Goal: Check status

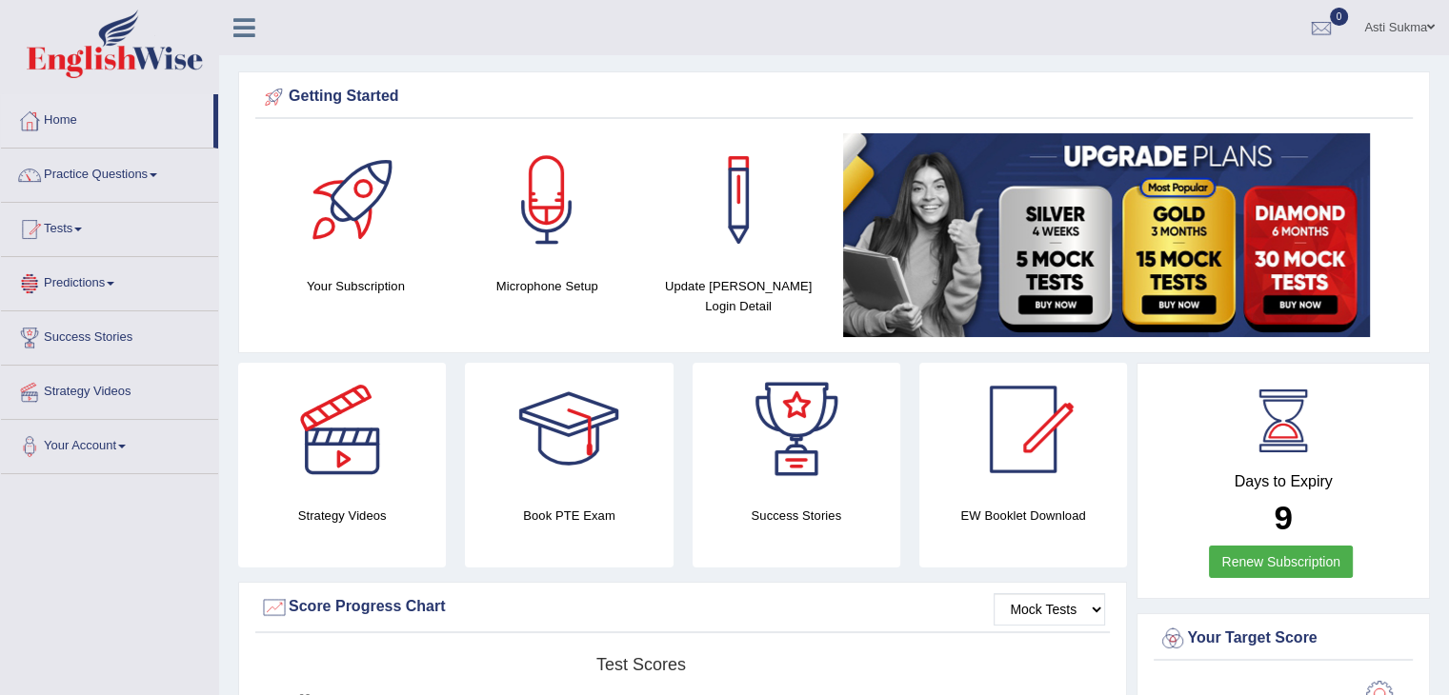
click at [1099, 38] on ul "Asti Sukma Toggle navigation Username: AstiS Access Type: Online Subscription: …" at bounding box center [1018, 27] width 861 height 54
click at [1402, 486] on h4 "Days to Expiry" at bounding box center [1283, 481] width 250 height 17
click at [69, 220] on link "Tests" at bounding box center [109, 227] width 217 height 48
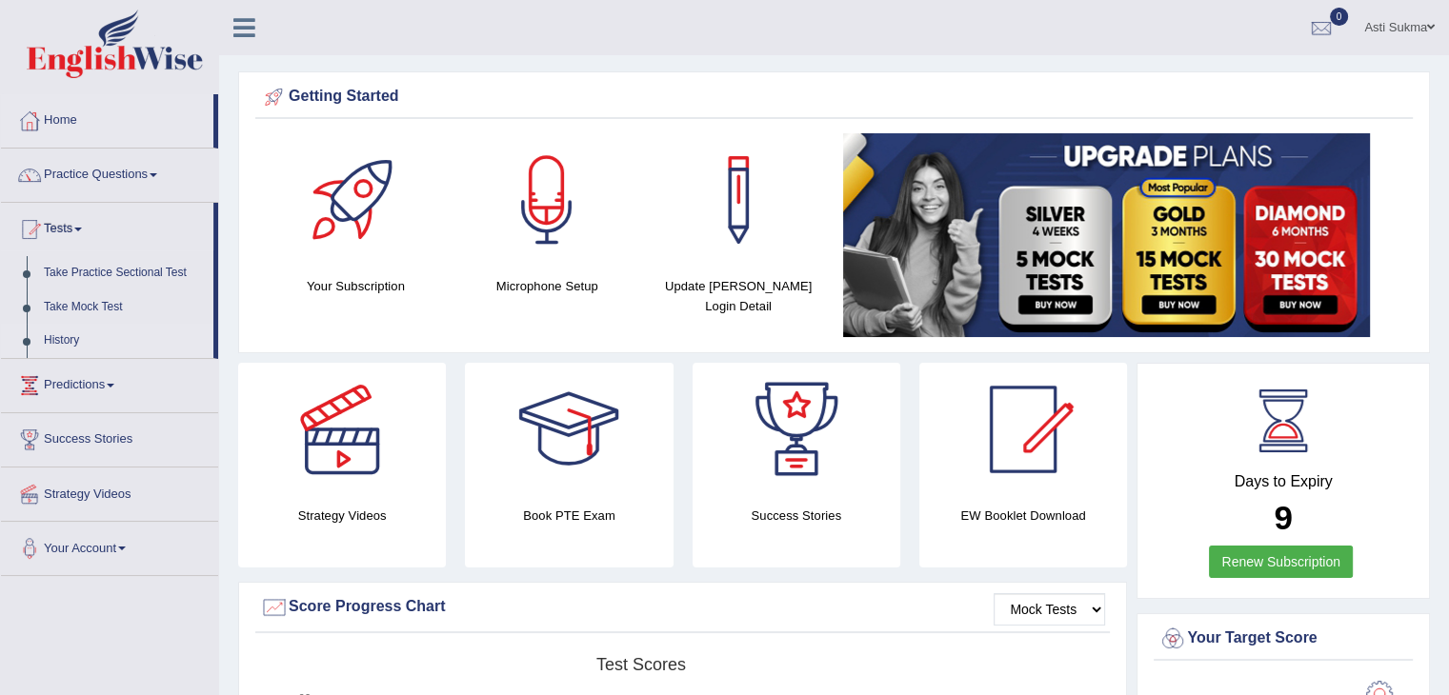
click at [77, 336] on link "History" at bounding box center [124, 341] width 178 height 34
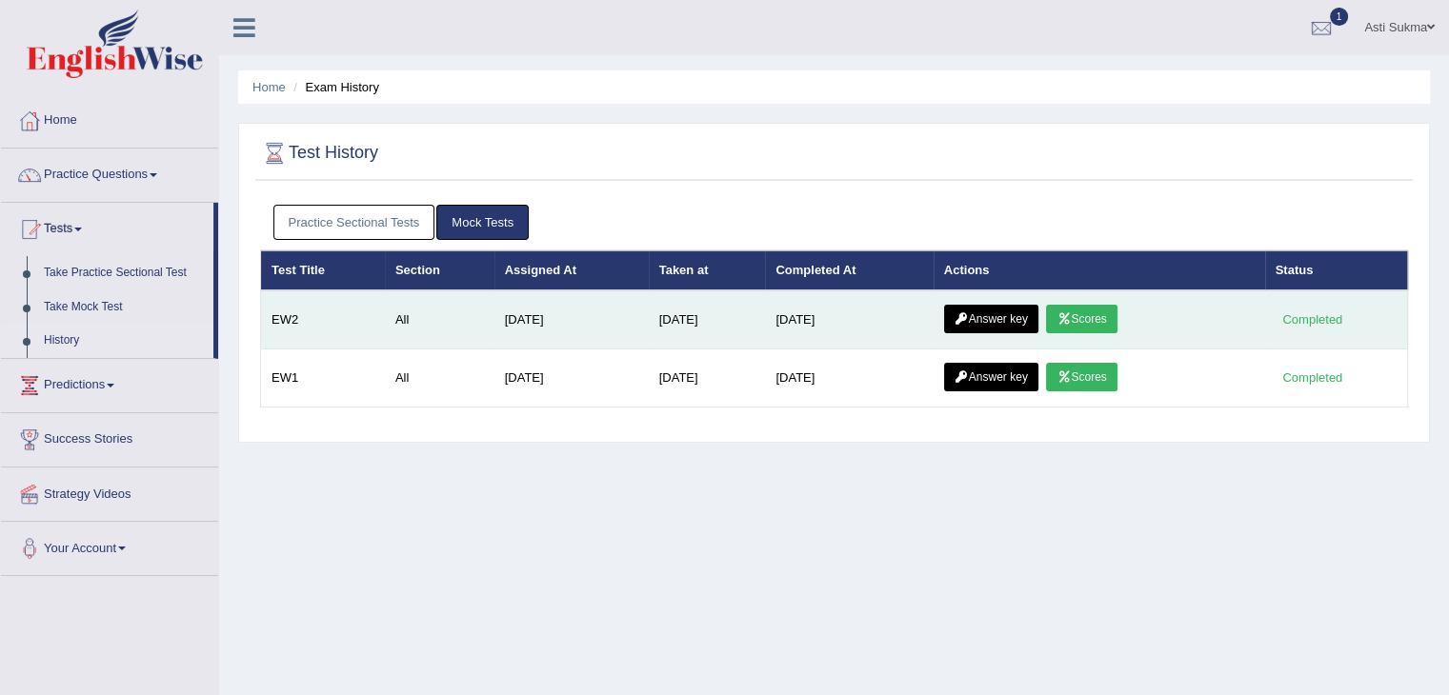
click at [1117, 324] on link "Scores" at bounding box center [1081, 319] width 70 height 29
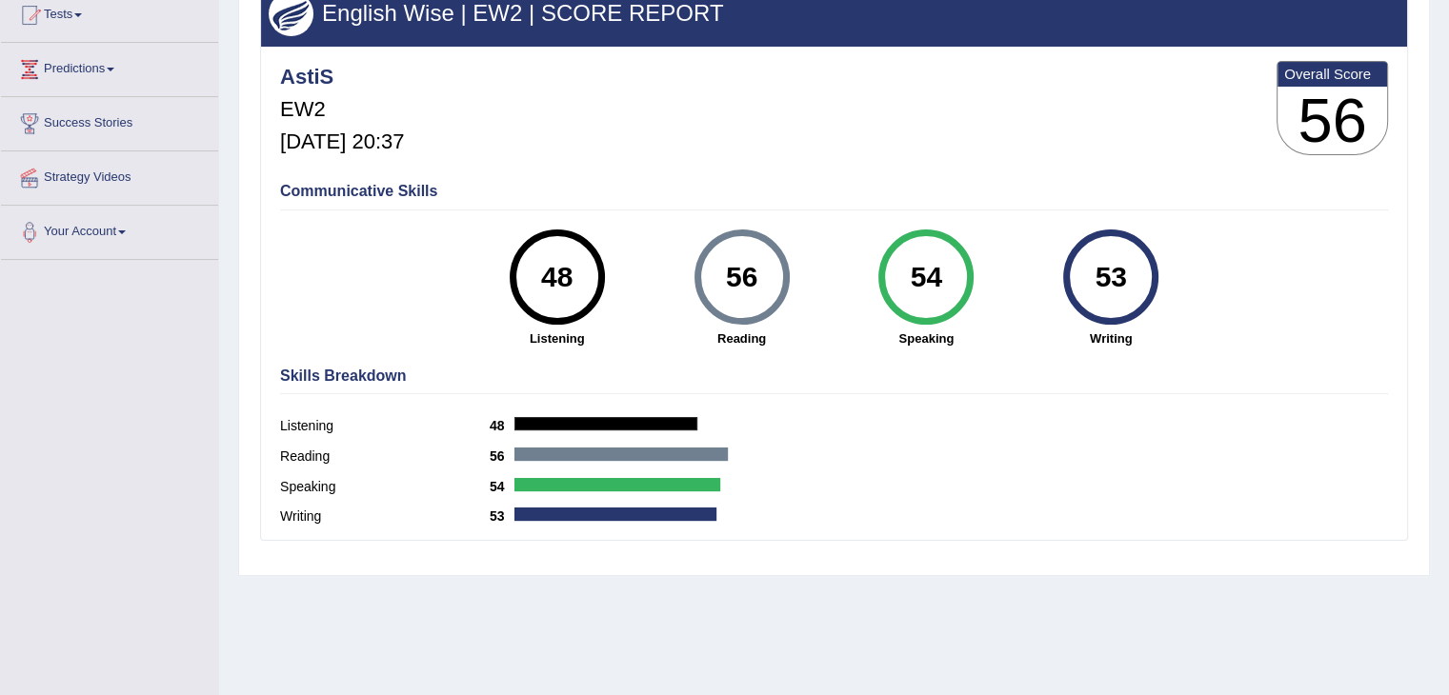
scroll to position [218, 0]
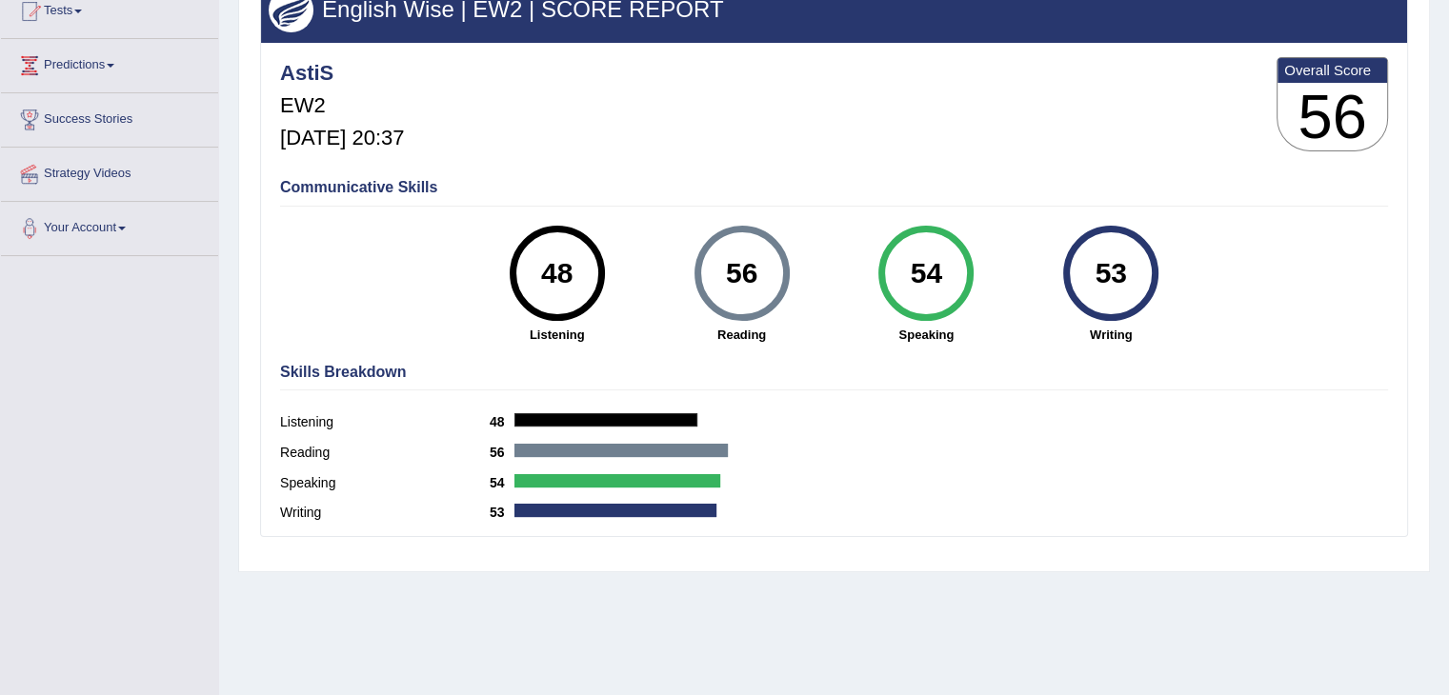
click at [1261, 488] on div "Speaking 54" at bounding box center [834, 486] width 1108 height 30
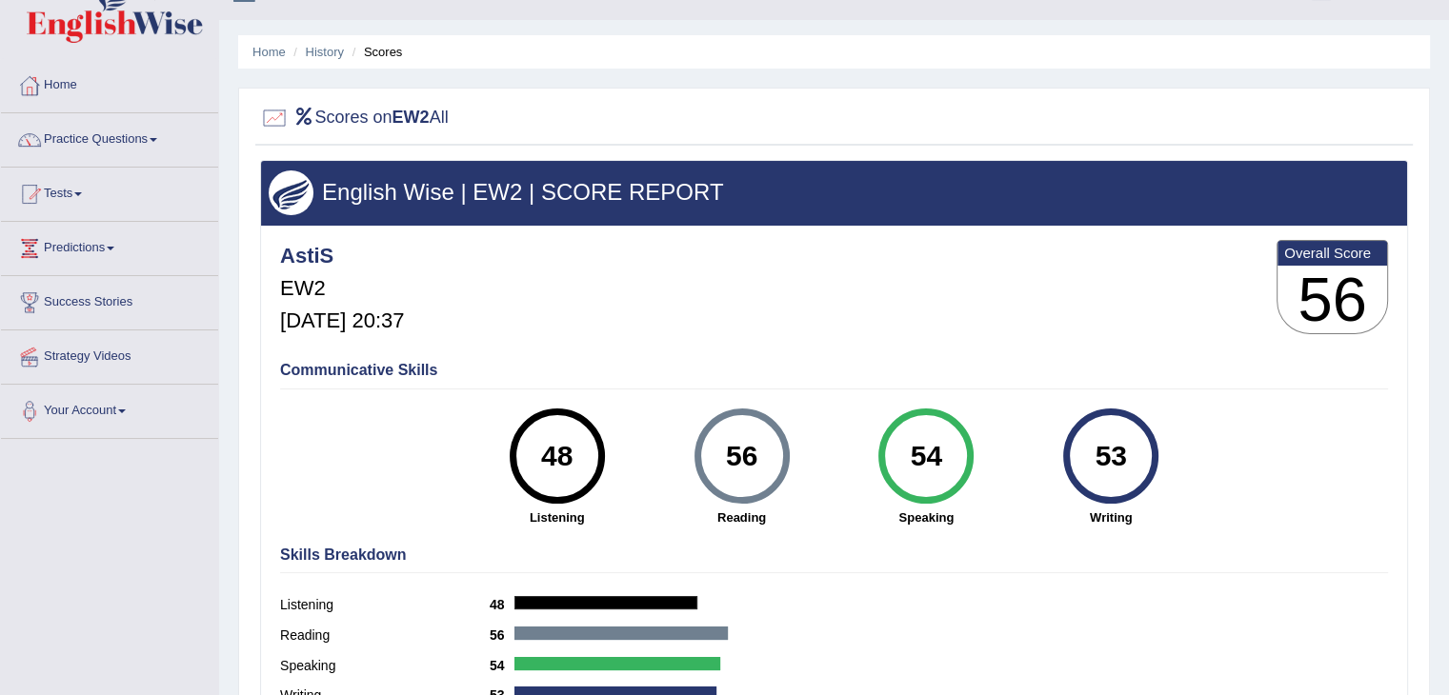
scroll to position [0, 0]
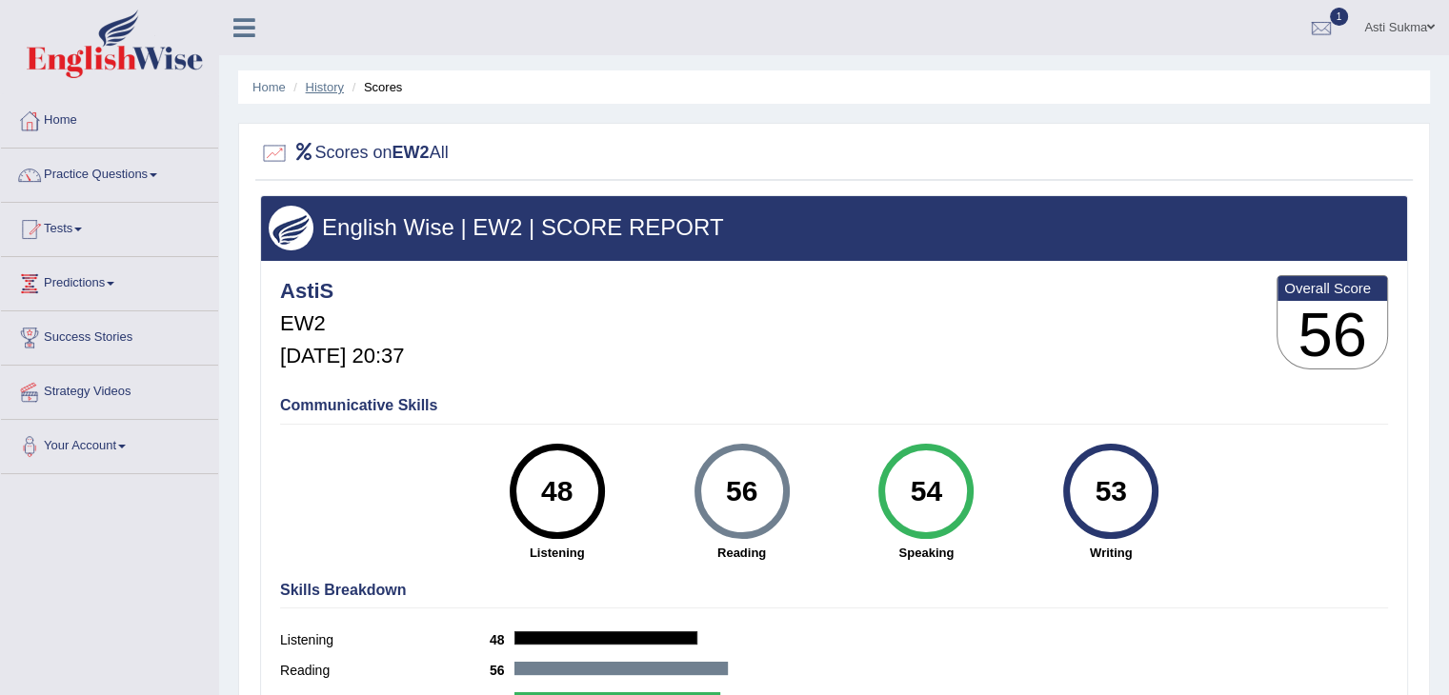
click at [312, 86] on link "History" at bounding box center [325, 87] width 38 height 14
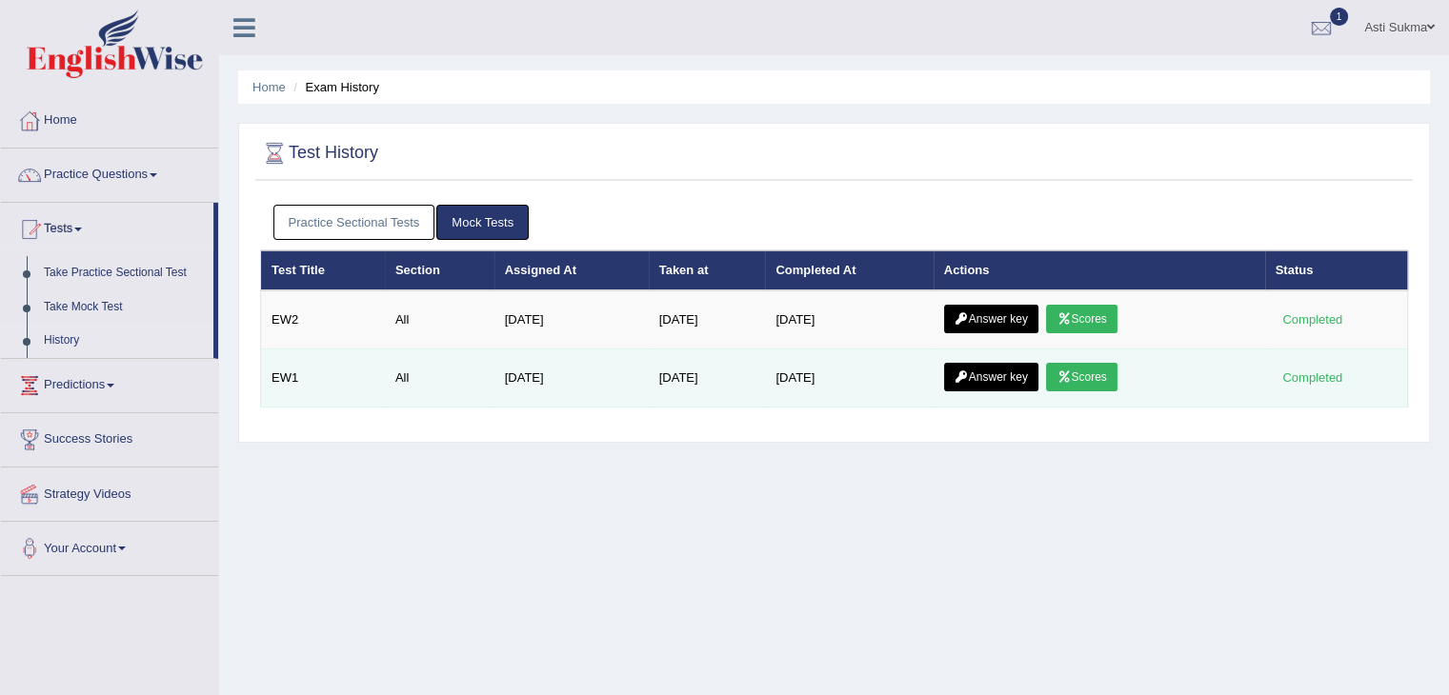
click at [1098, 375] on link "Scores" at bounding box center [1081, 377] width 70 height 29
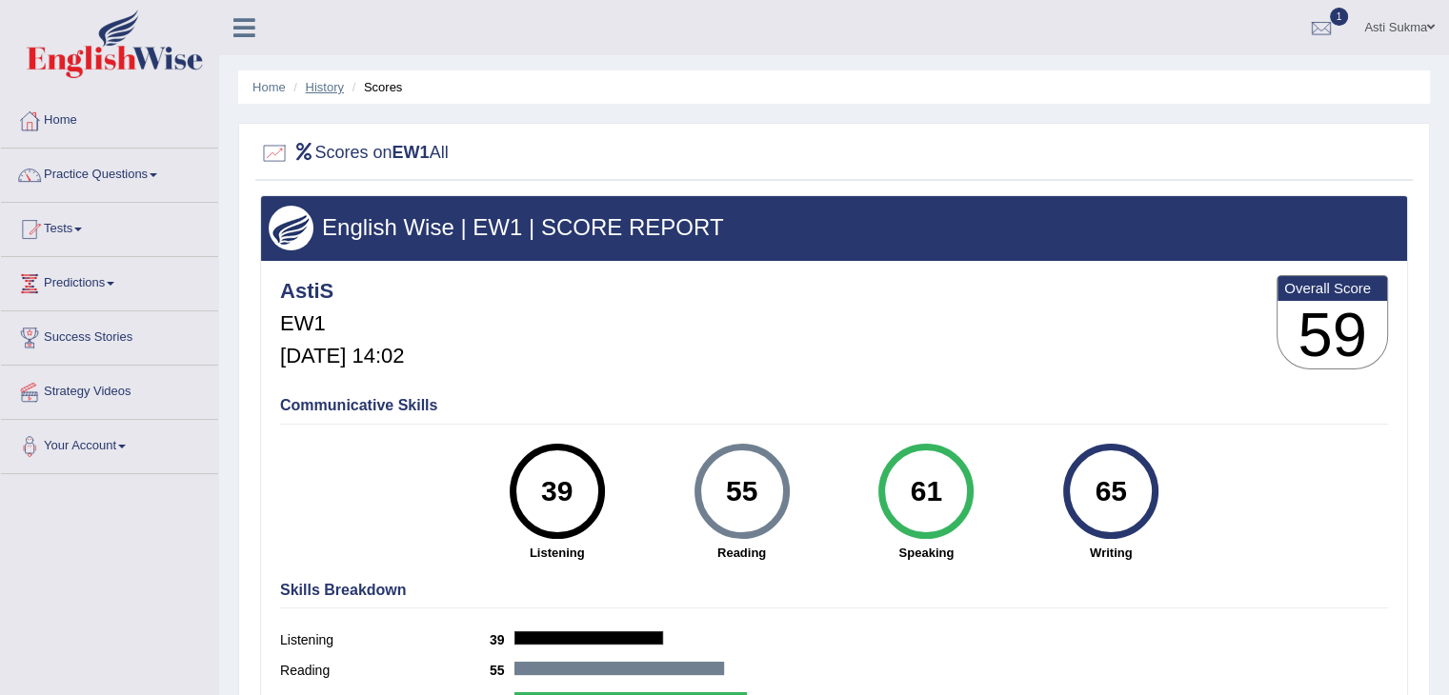
click at [315, 89] on link "History" at bounding box center [325, 87] width 38 height 14
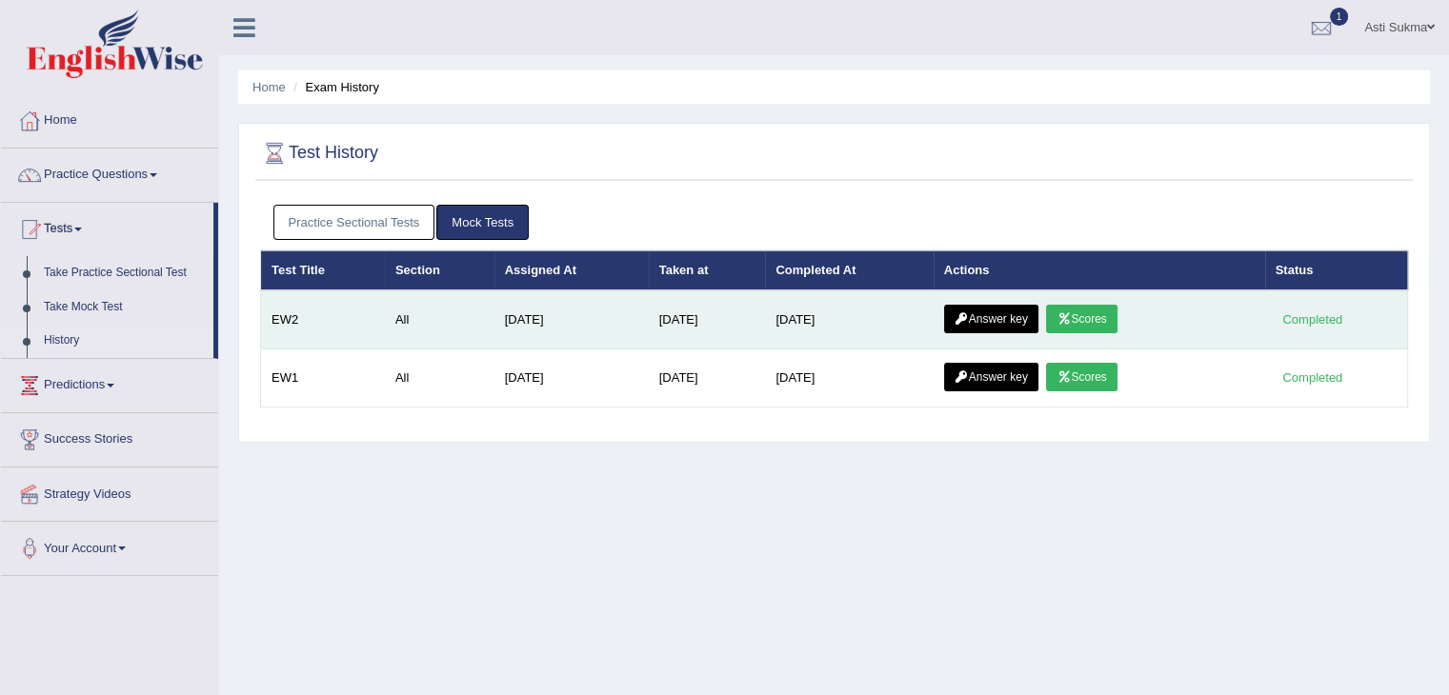
click at [1002, 317] on link "Answer key" at bounding box center [991, 319] width 94 height 29
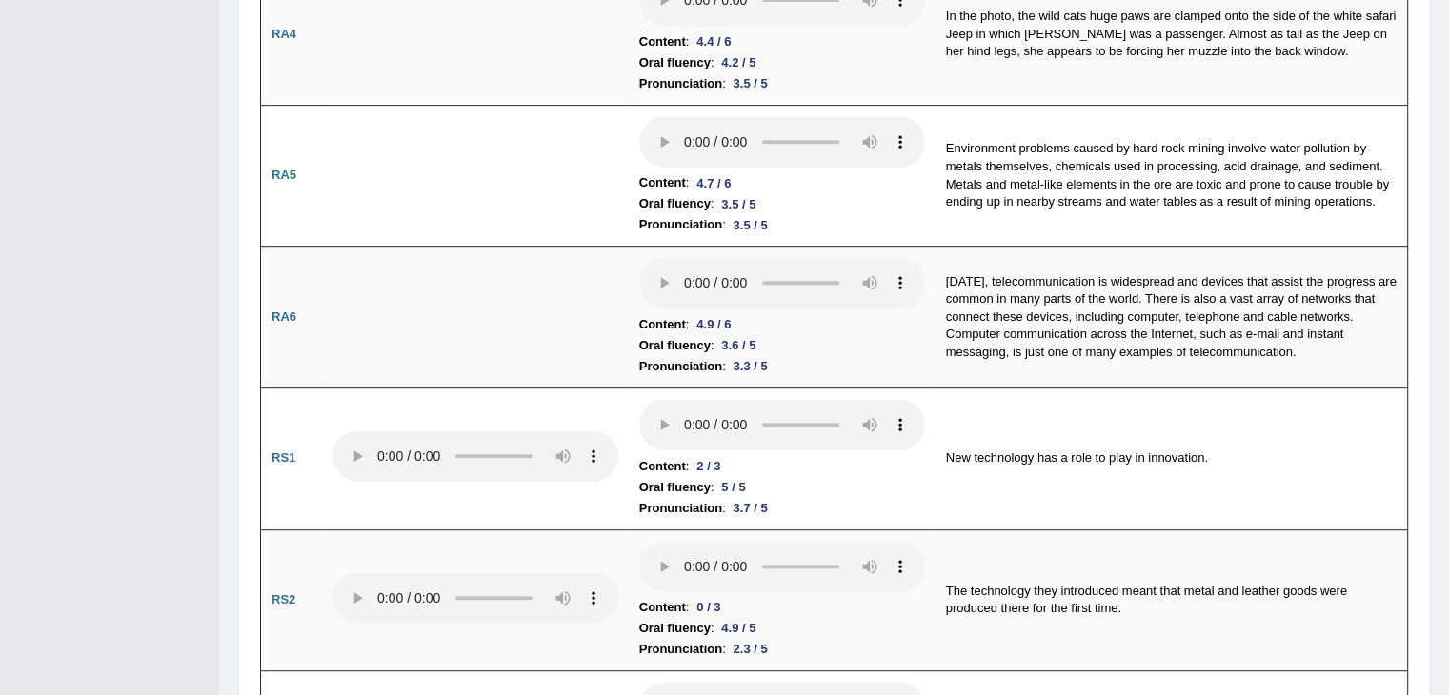
scroll to position [883, 0]
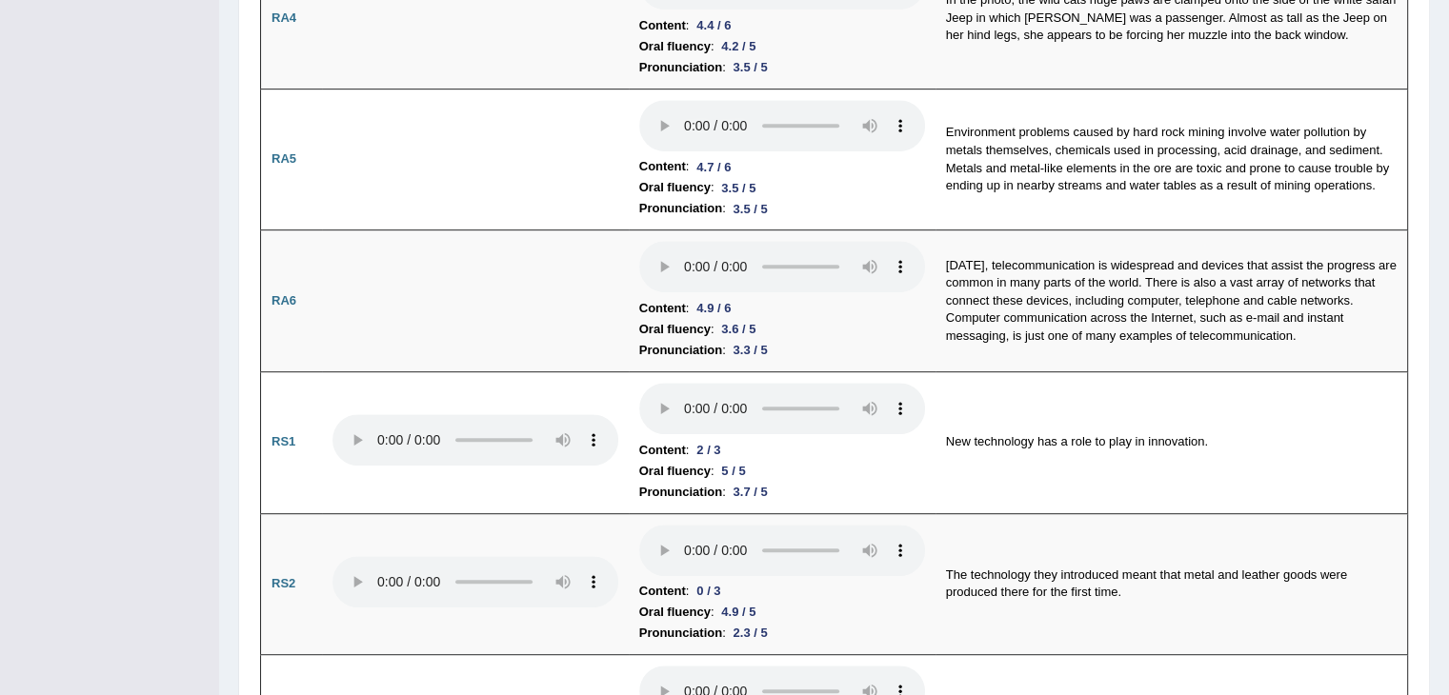
drag, startPoint x: 1460, startPoint y: 48, endPoint x: 1462, endPoint y: 131, distance: 82.9
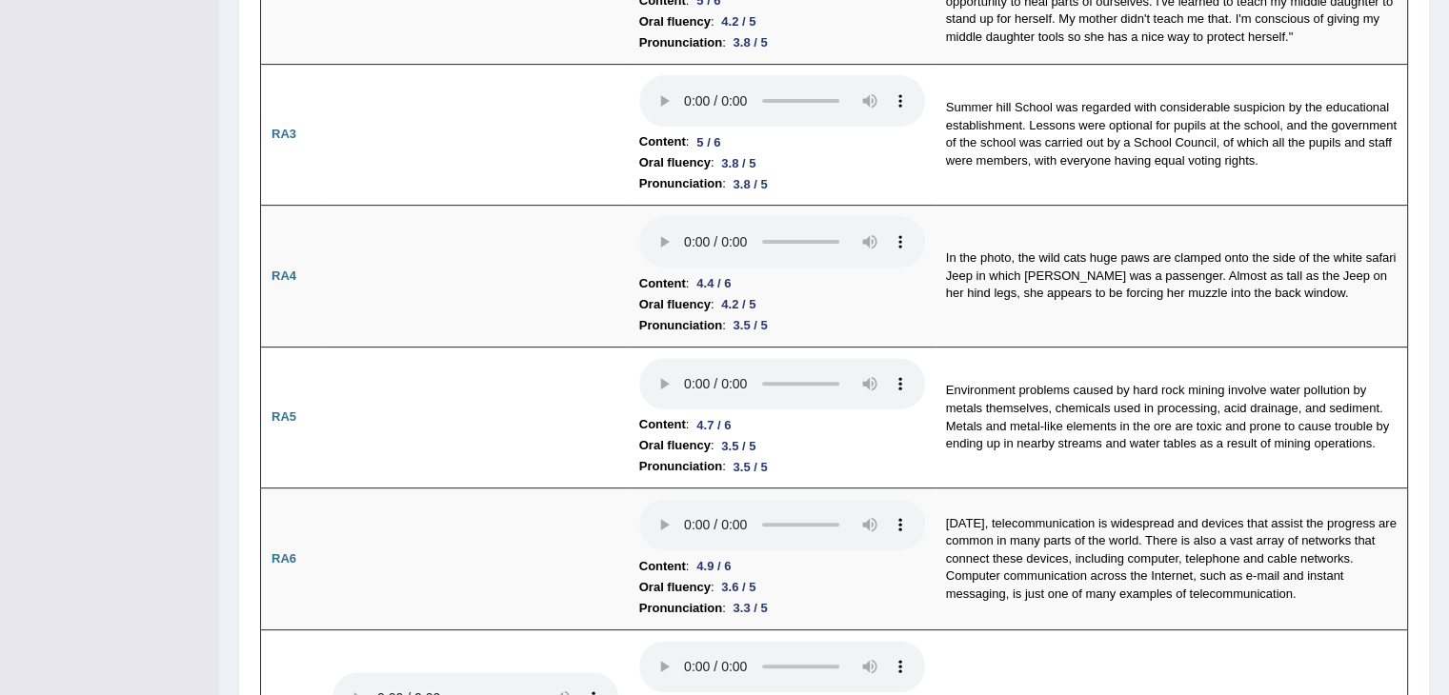
scroll to position [202, 0]
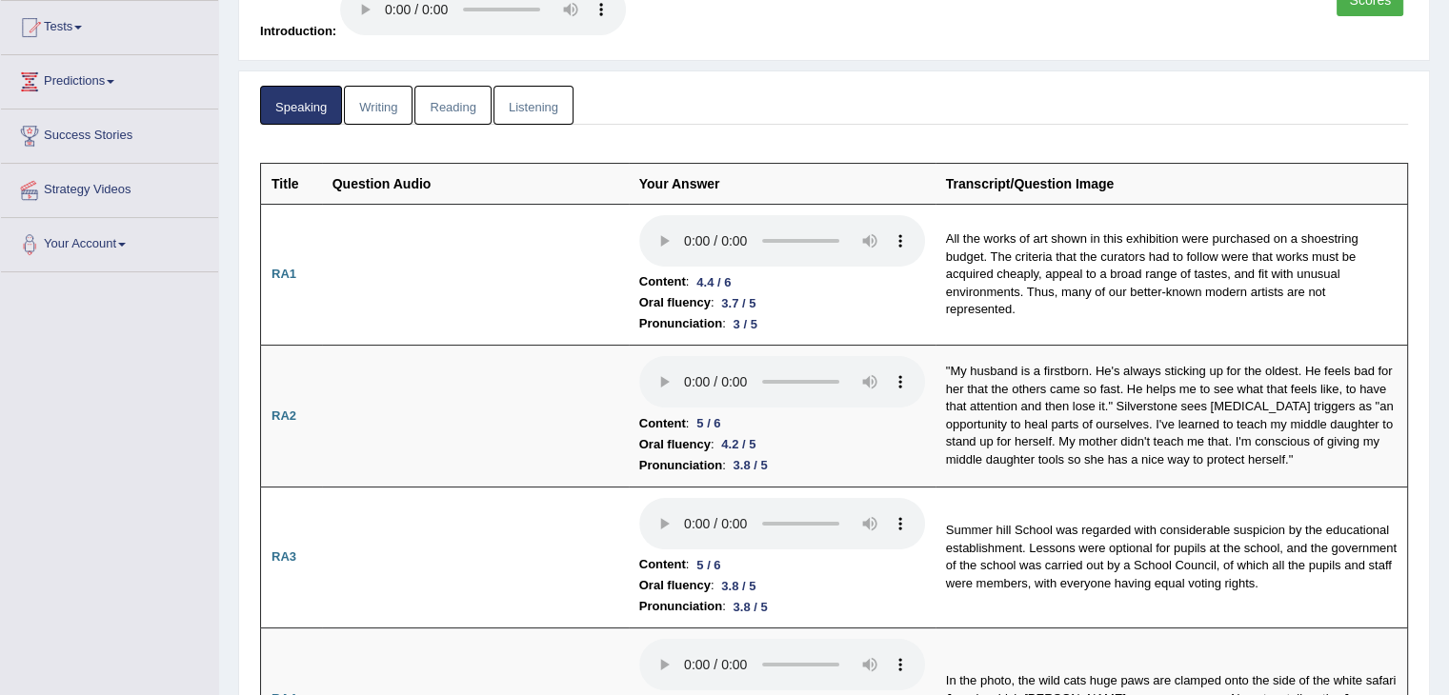
click at [375, 98] on link "Writing" at bounding box center [378, 105] width 69 height 39
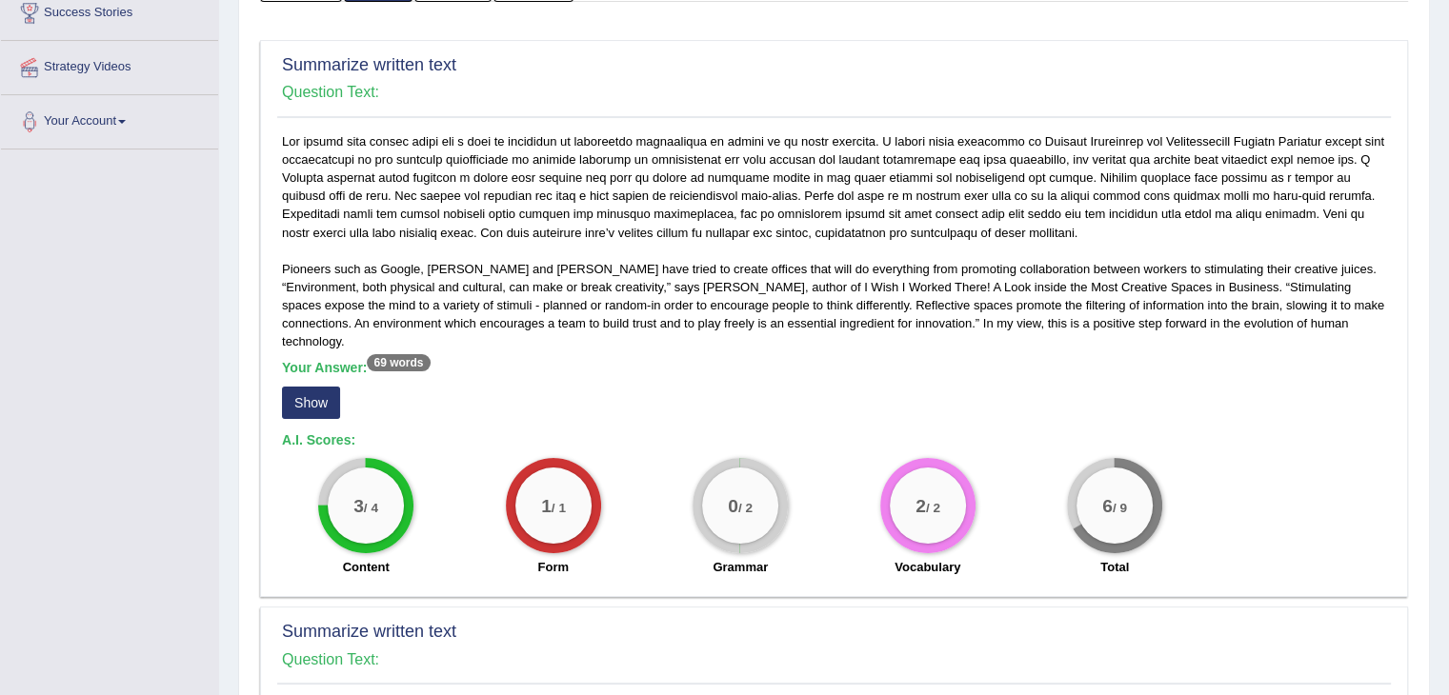
scroll to position [352, 0]
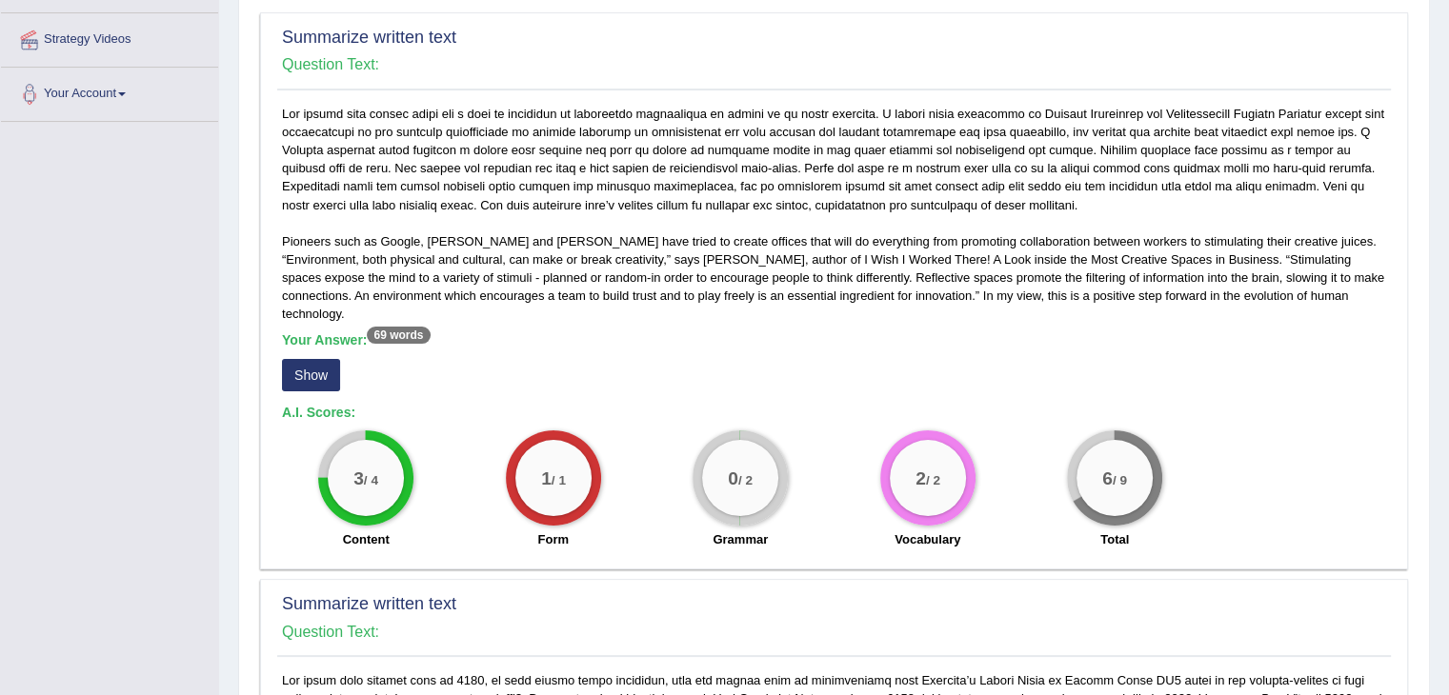
click at [301, 359] on button "Show" at bounding box center [311, 375] width 58 height 32
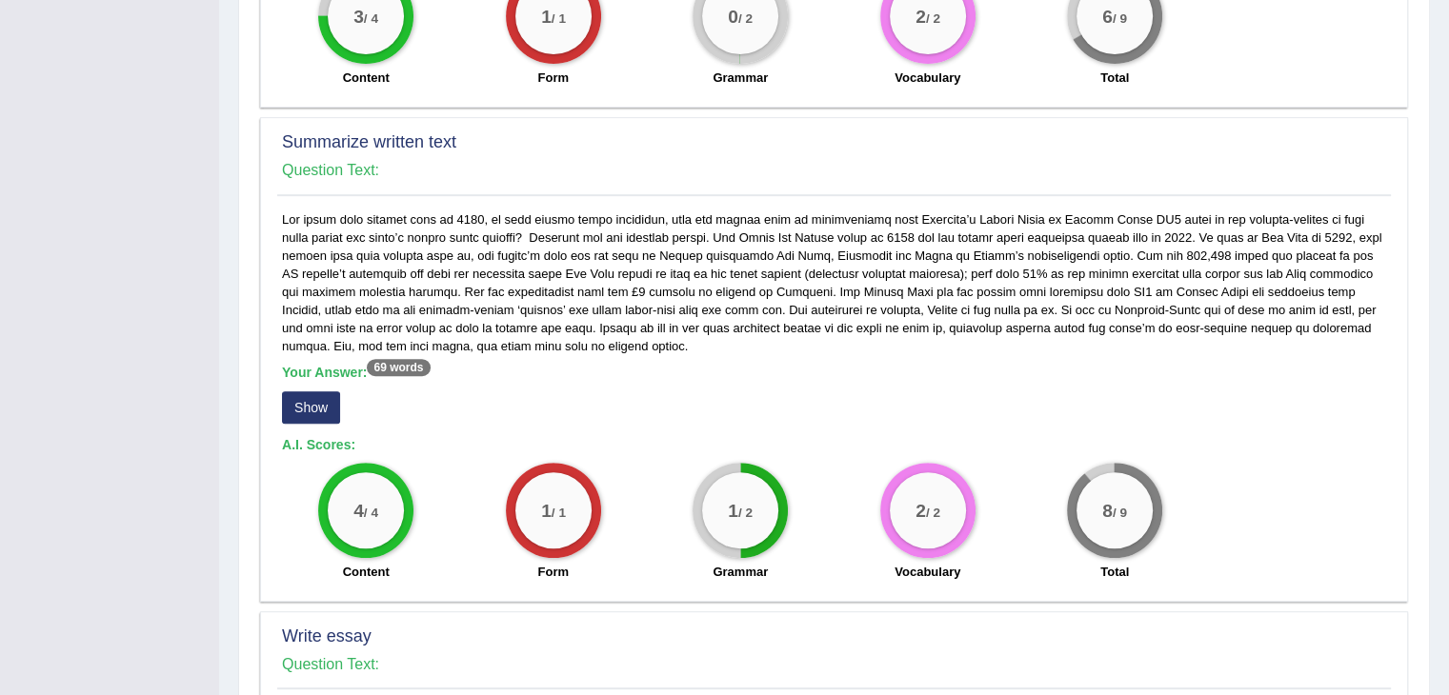
scroll to position [843, 0]
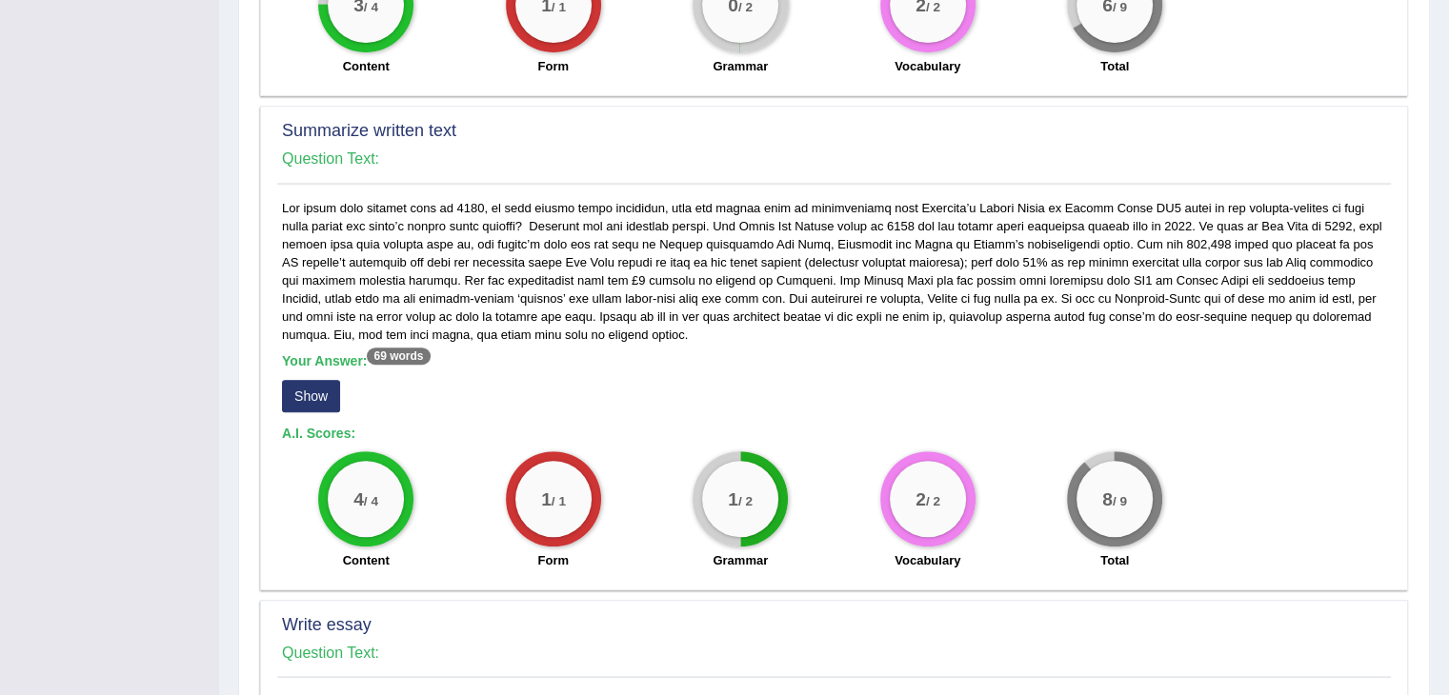
drag, startPoint x: 303, startPoint y: 392, endPoint x: 315, endPoint y: 374, distance: 21.2
click at [315, 374] on div "Your Answer: 69 words Show" at bounding box center [834, 385] width 1104 height 64
click at [315, 380] on button "Show" at bounding box center [311, 396] width 58 height 32
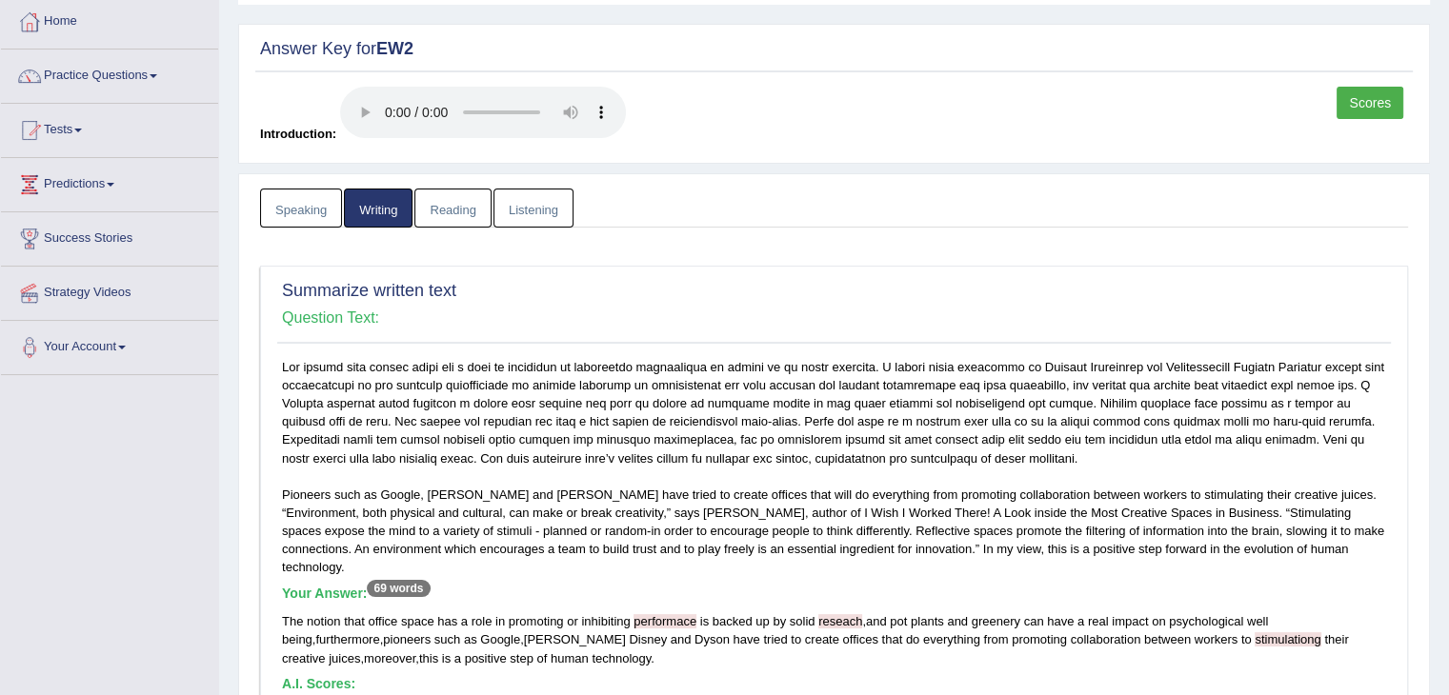
scroll to position [0, 0]
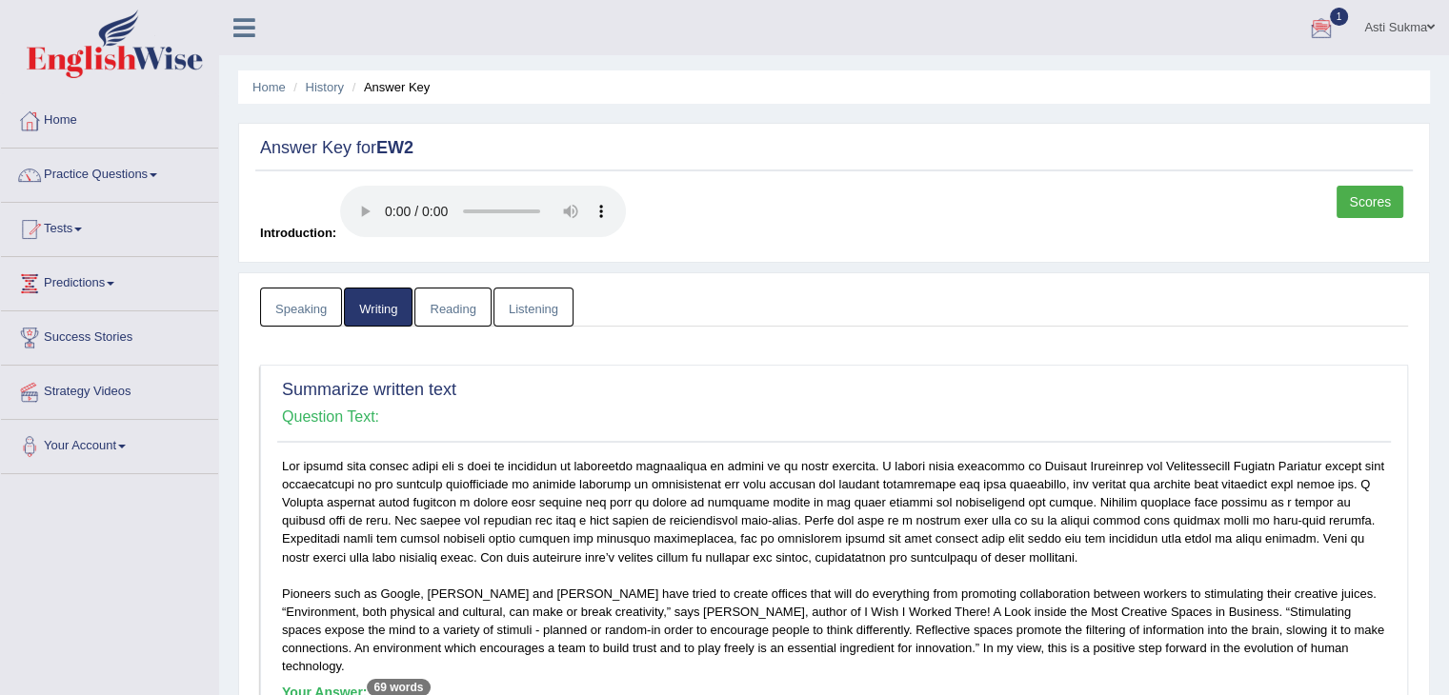
click at [462, 307] on link "Reading" at bounding box center [452, 307] width 76 height 39
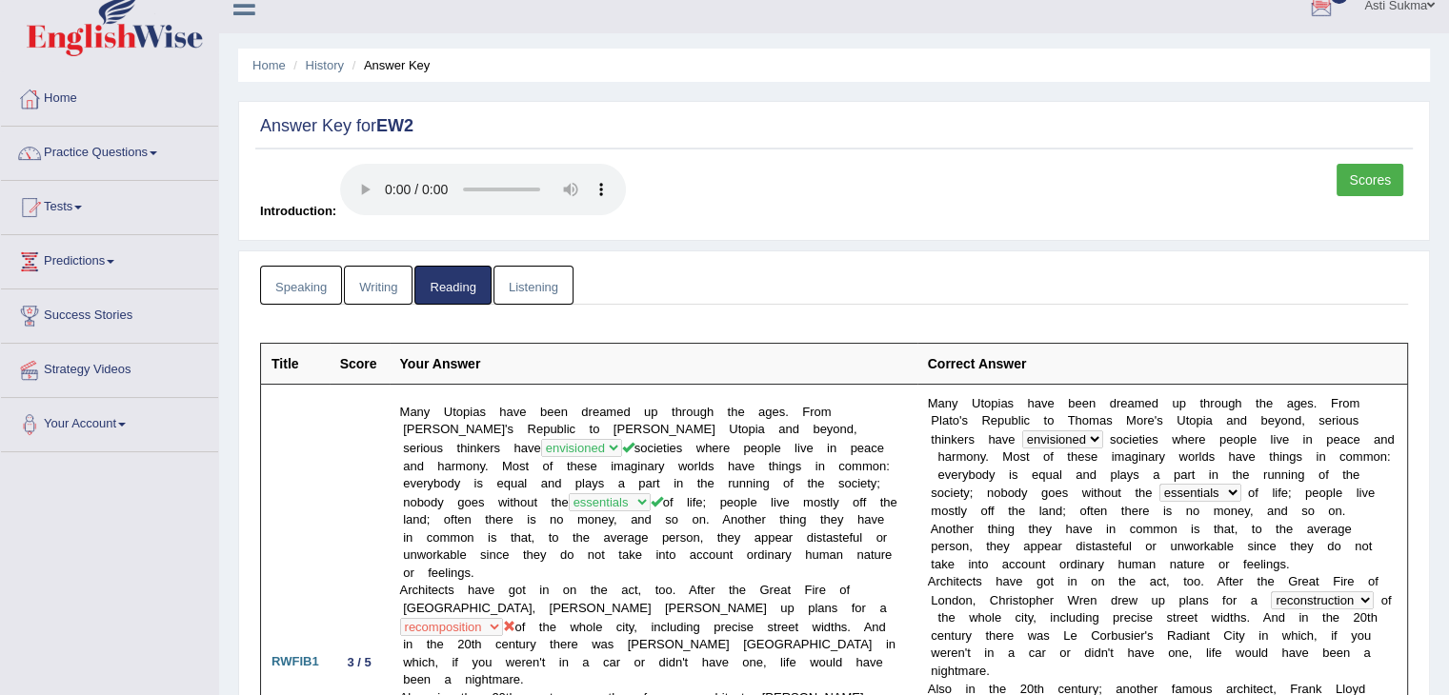
scroll to position [30, 0]
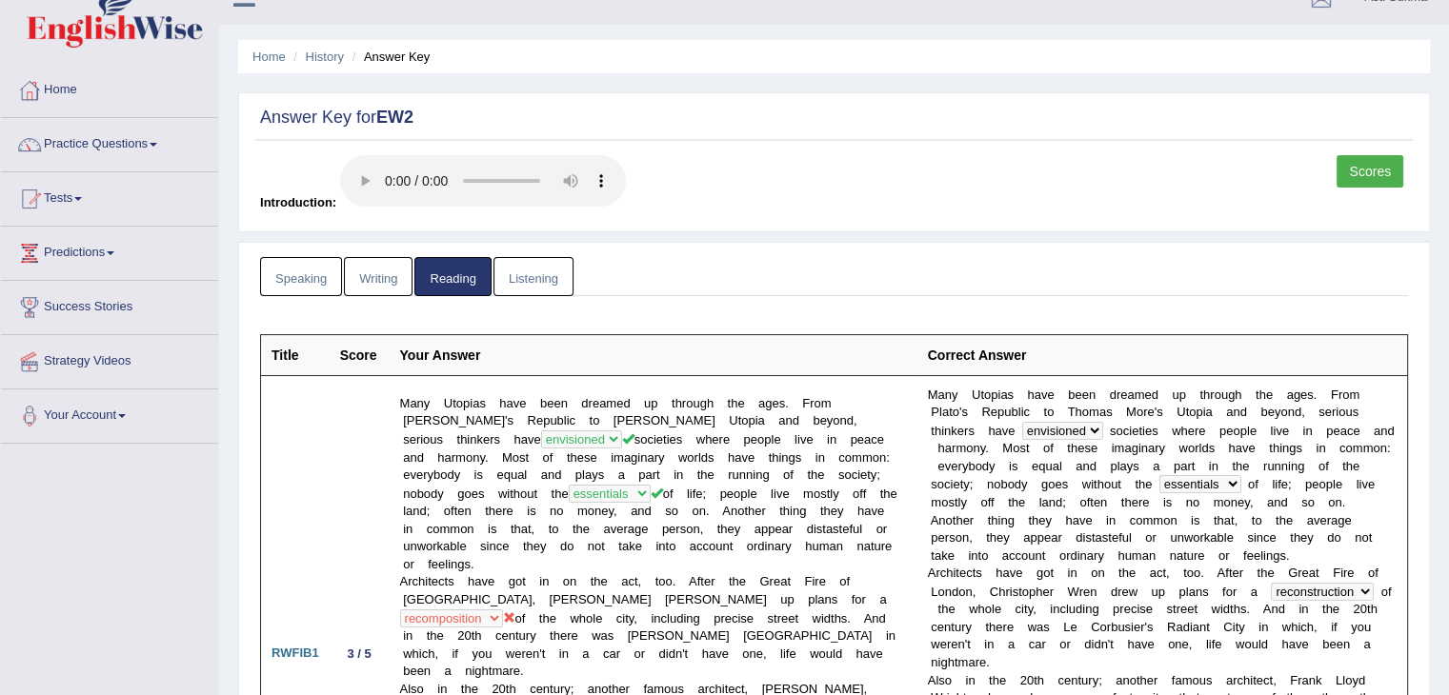
click at [541, 285] on link "Listening" at bounding box center [533, 276] width 80 height 39
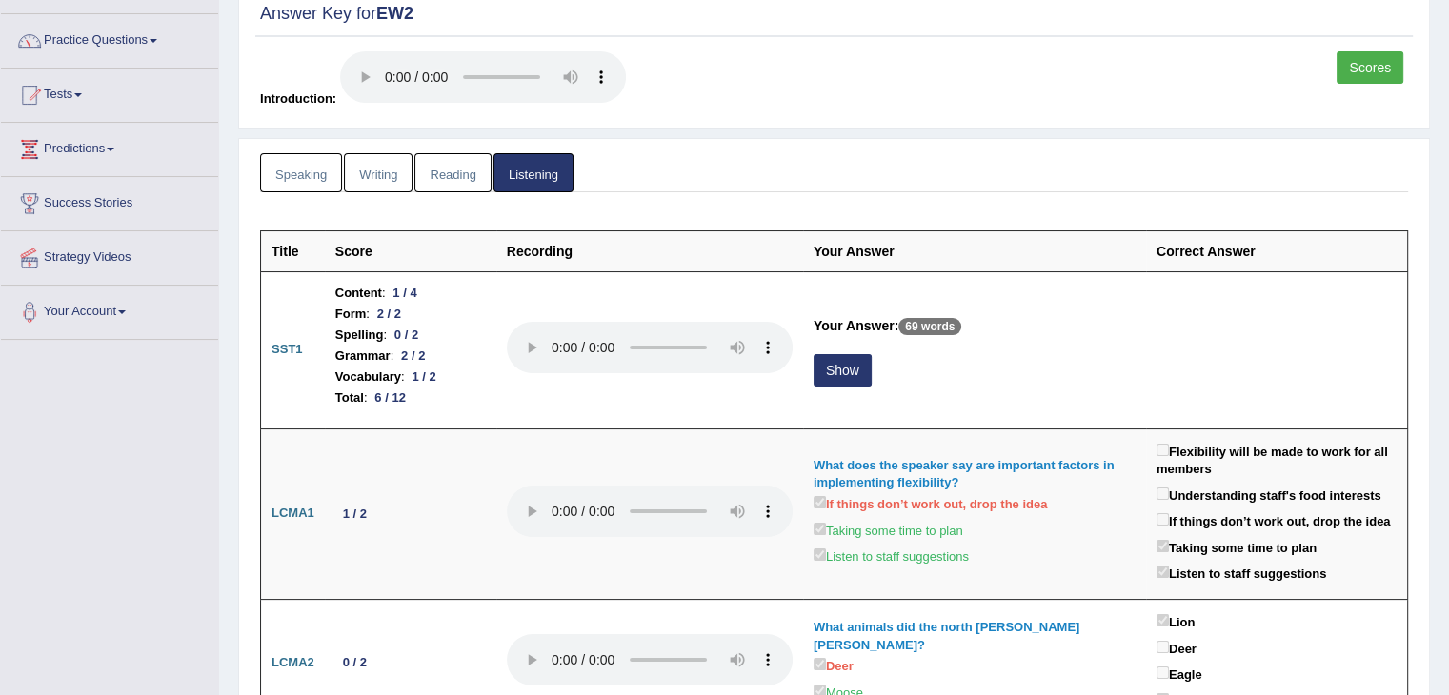
scroll to position [0, 0]
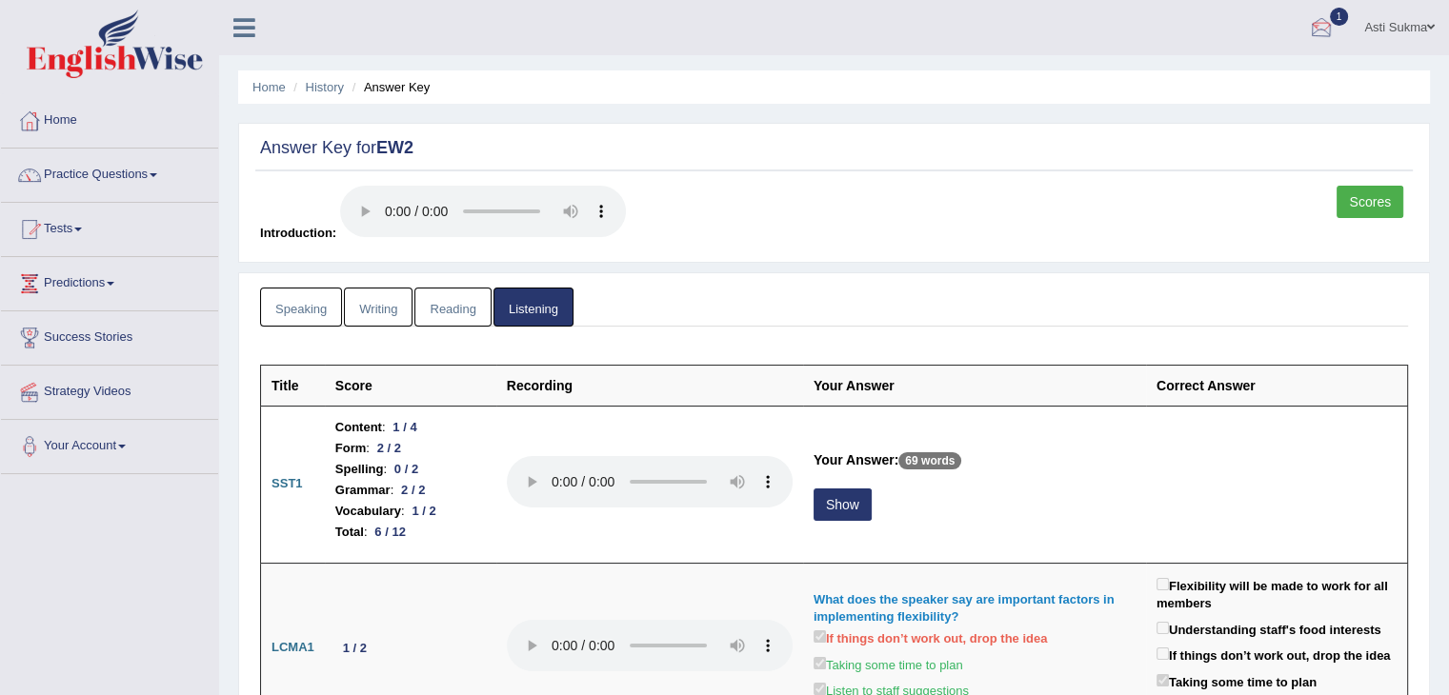
click at [1316, 19] on div at bounding box center [1321, 28] width 29 height 29
click at [1216, 84] on link "EW2 Sep 21, 2025 Exam evaluated" at bounding box center [1207, 86] width 263 height 40
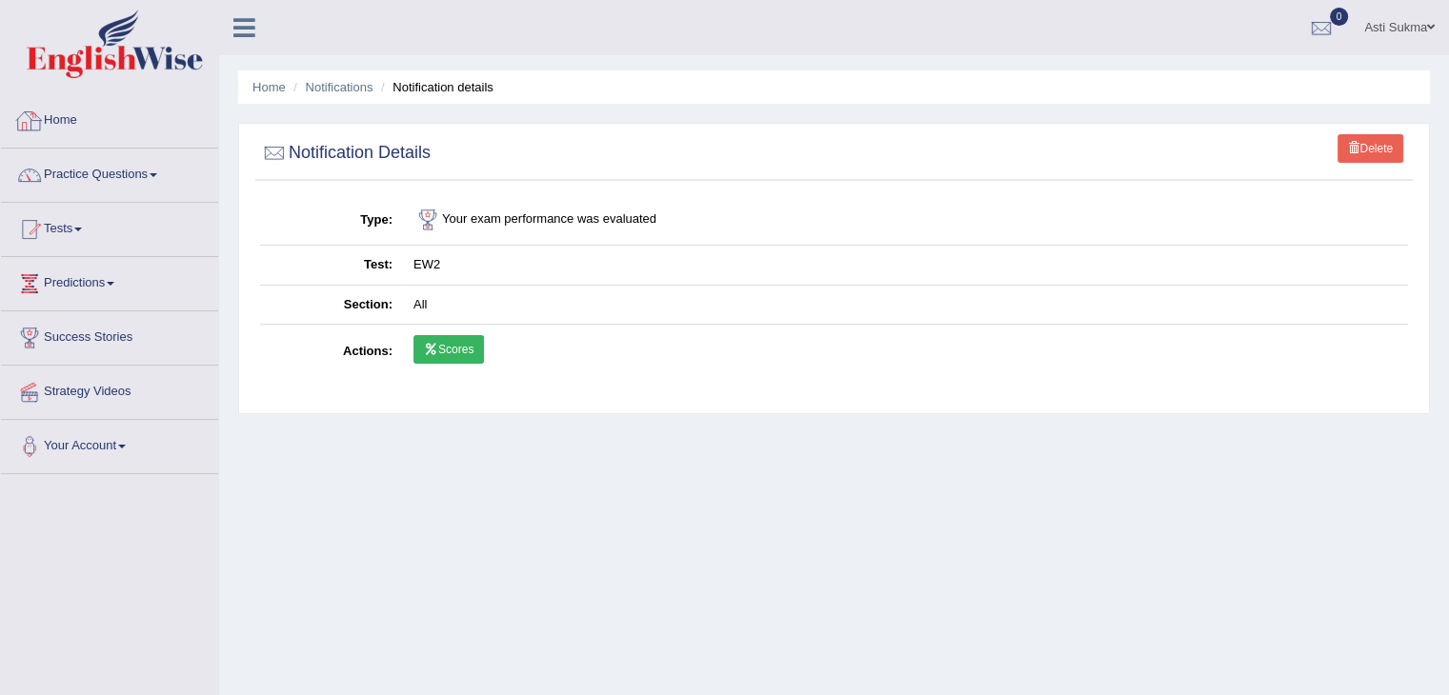
click at [53, 124] on link "Home" at bounding box center [109, 118] width 217 height 48
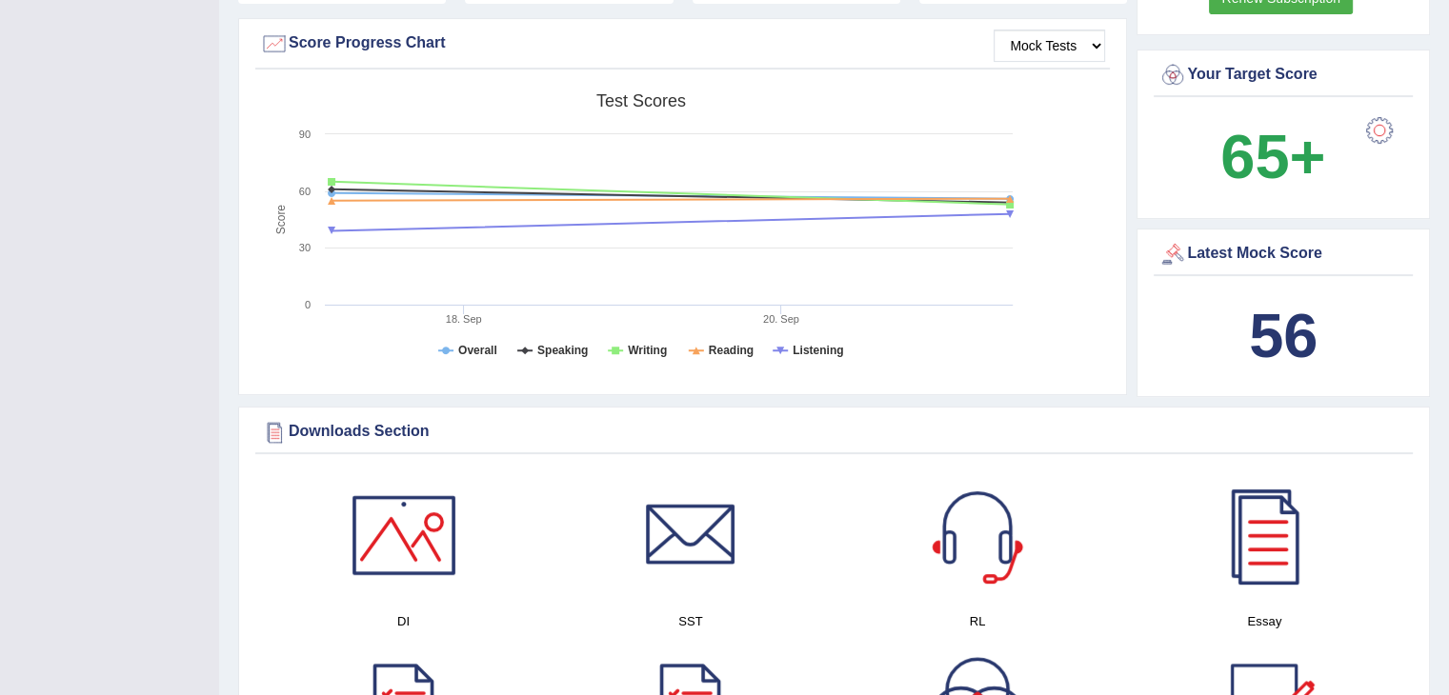
scroll to position [335, 0]
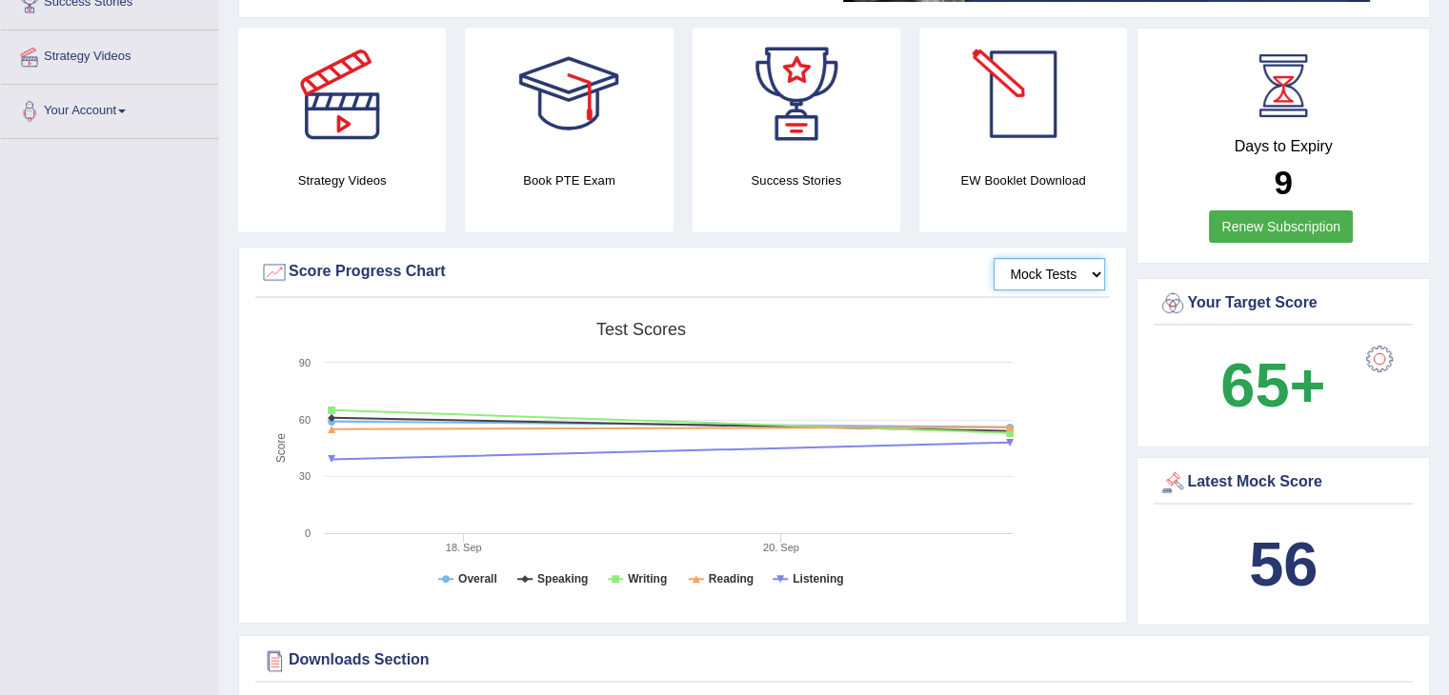
click at [1073, 279] on select "Mock Tests" at bounding box center [1049, 274] width 111 height 32
click at [1059, 361] on div "Created with Highcharts 7.1.2 Score Test scores Overall Speaking Writing Readin…" at bounding box center [682, 462] width 855 height 301
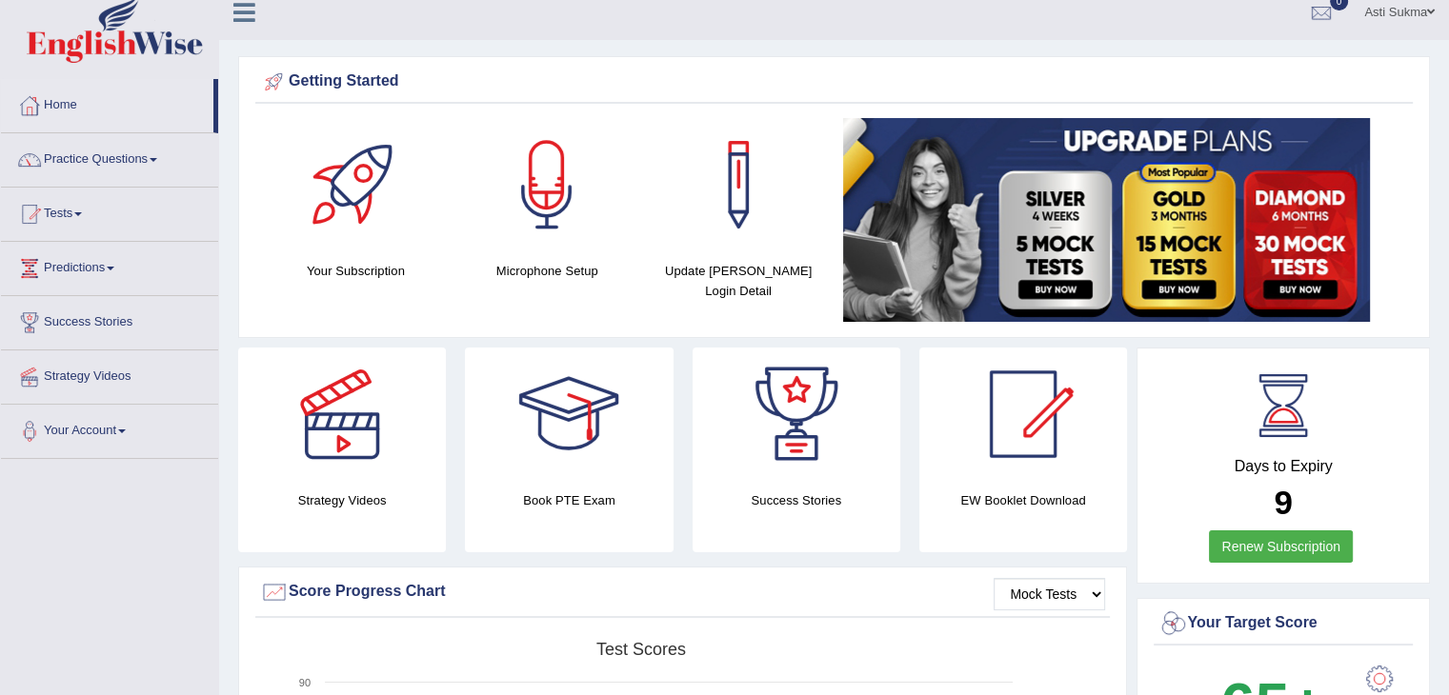
scroll to position [0, 0]
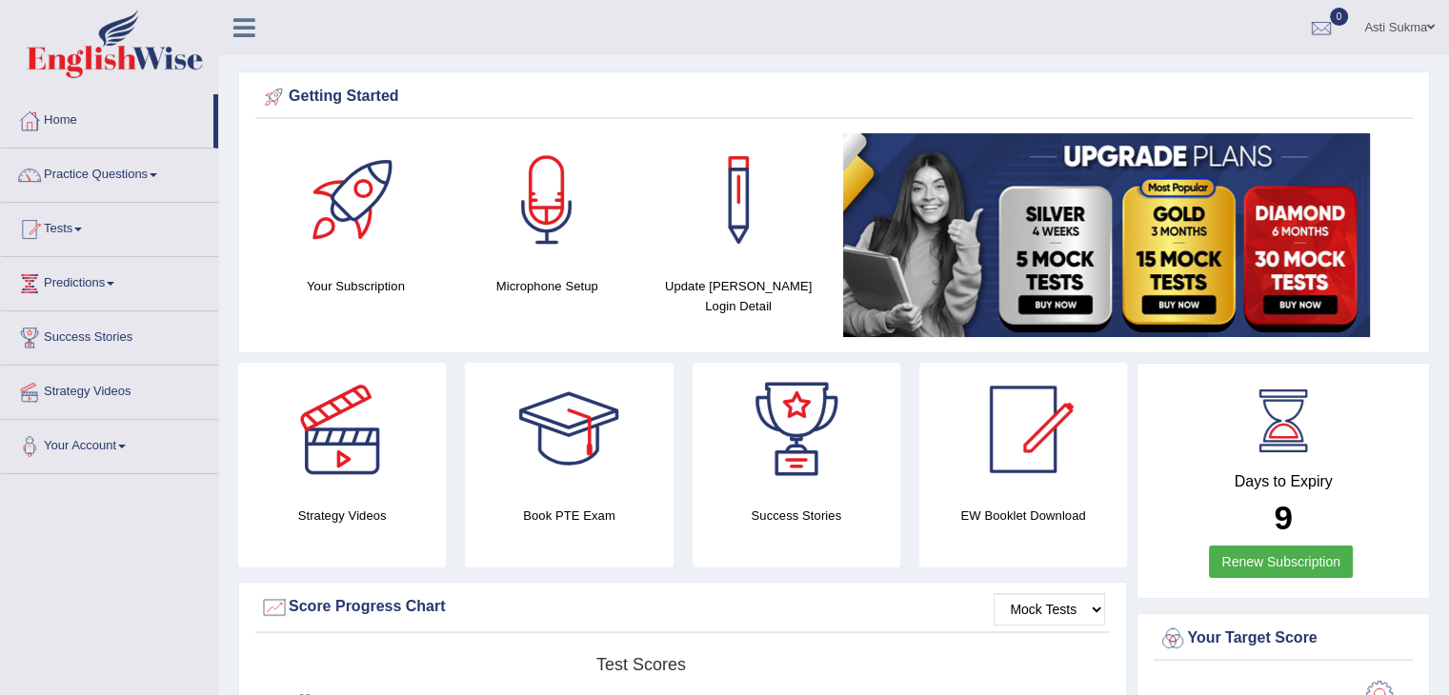
click at [1052, 111] on div "Getting Started" at bounding box center [834, 97] width 1148 height 29
